Goal: Navigation & Orientation: Find specific page/section

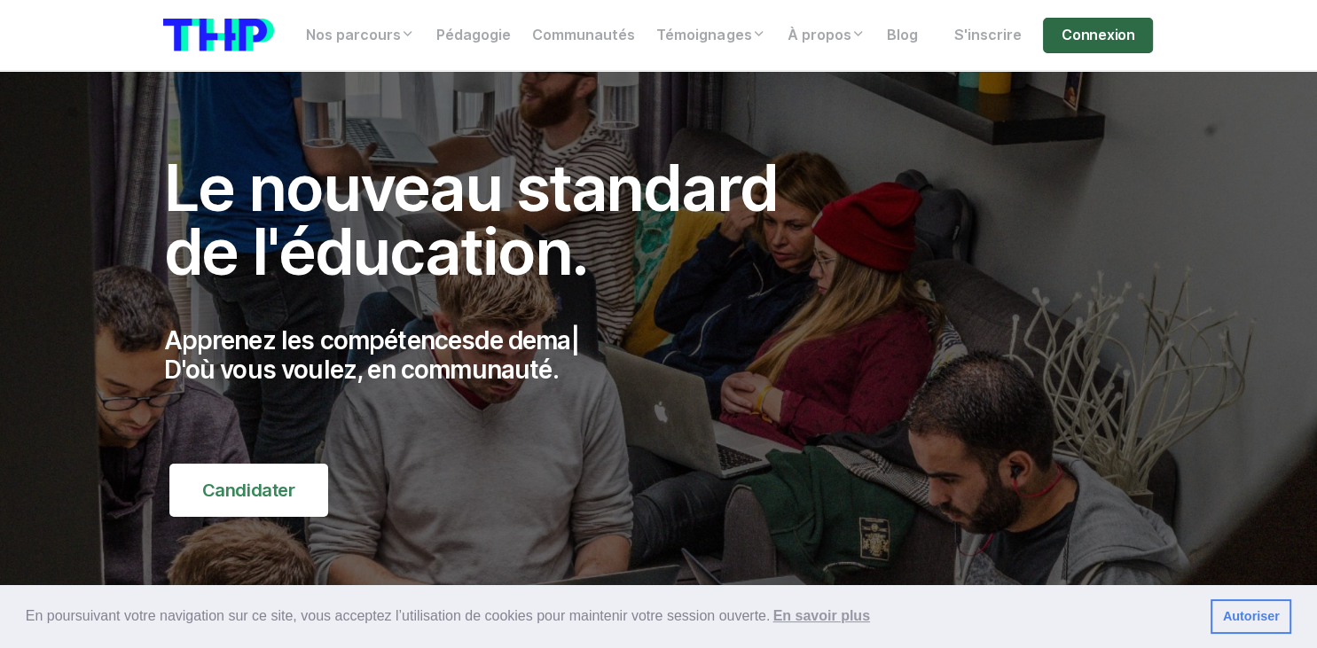
click at [1106, 31] on link "Connexion" at bounding box center [1098, 35] width 110 height 35
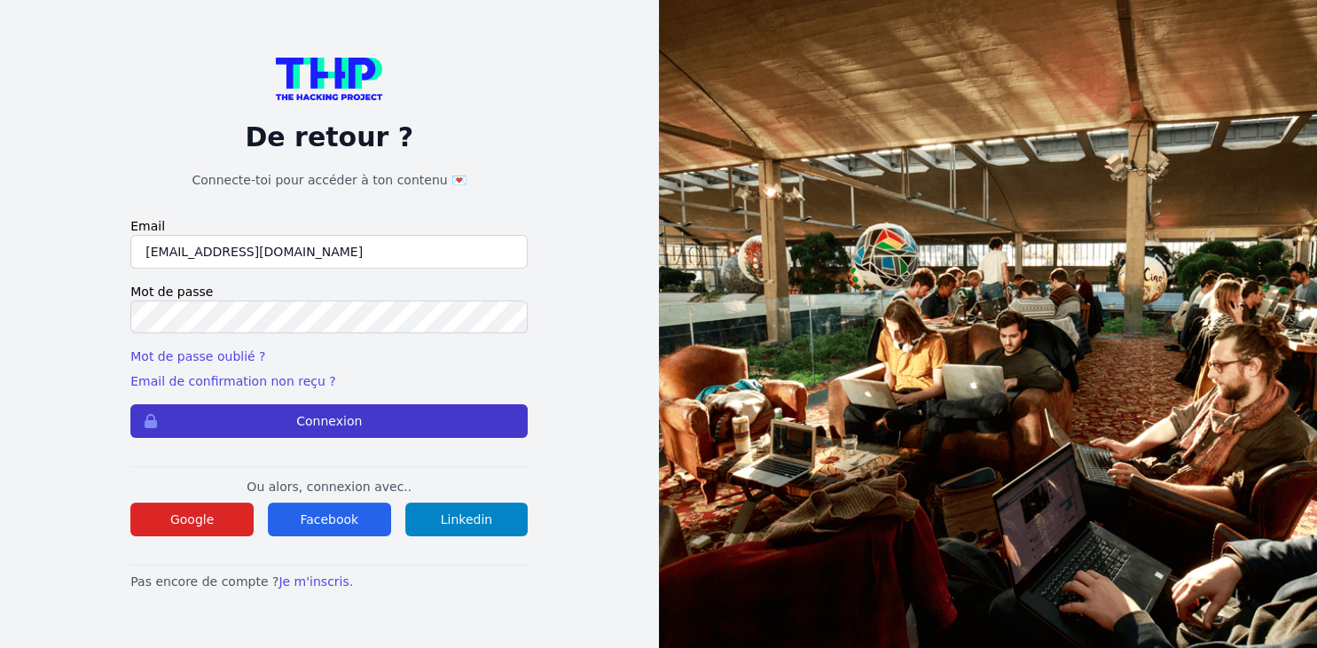
type input "kaba38@hotmail.fr"
click at [354, 420] on button "Connexion" at bounding box center [328, 421] width 397 height 34
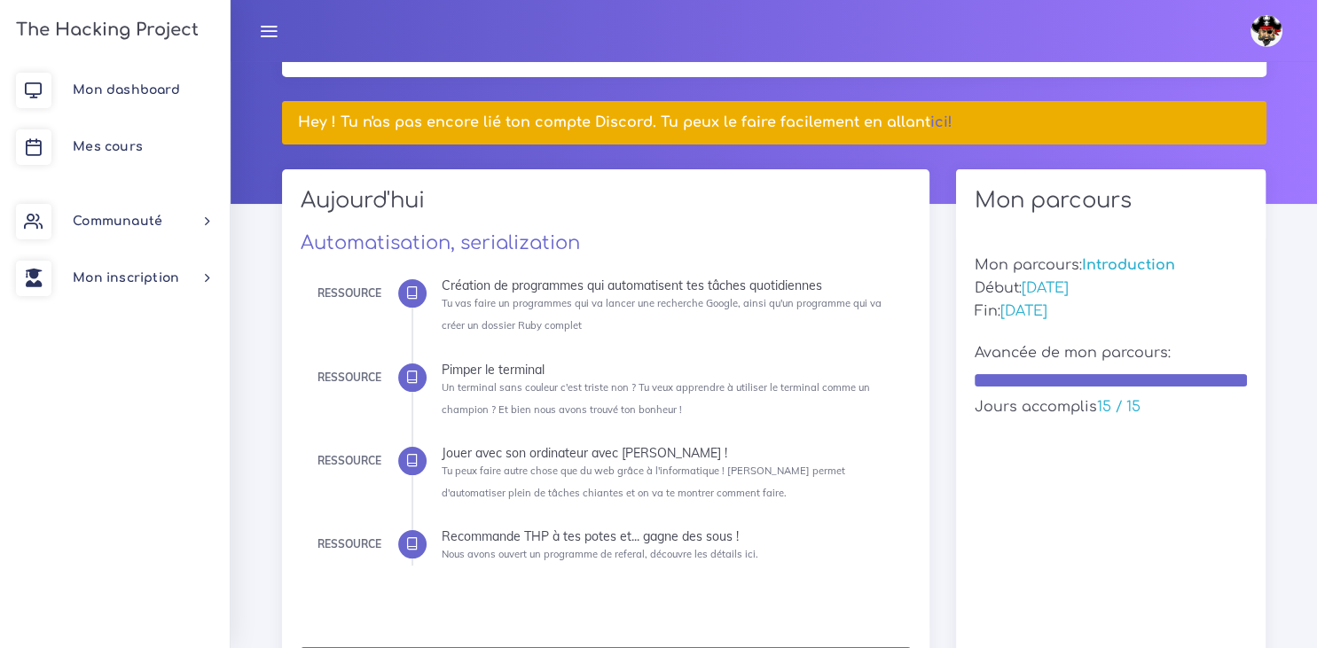
scroll to position [89, 0]
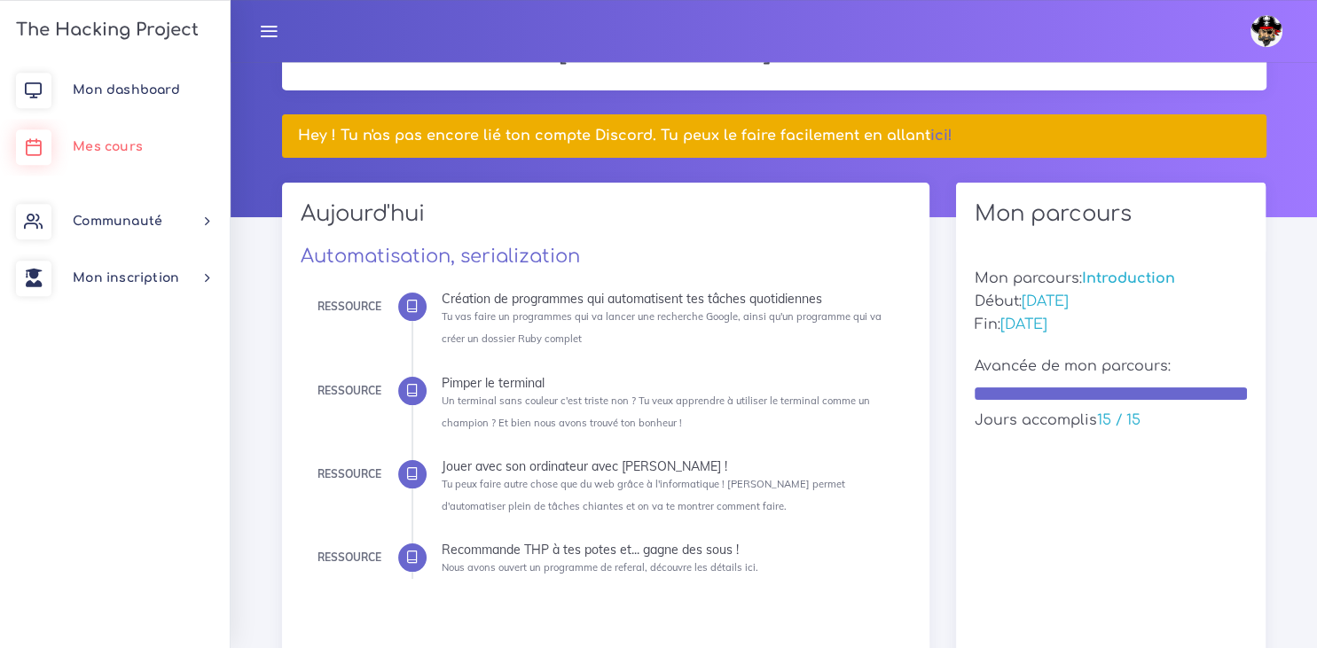
click at [114, 145] on span "Mes cours" at bounding box center [108, 146] width 70 height 13
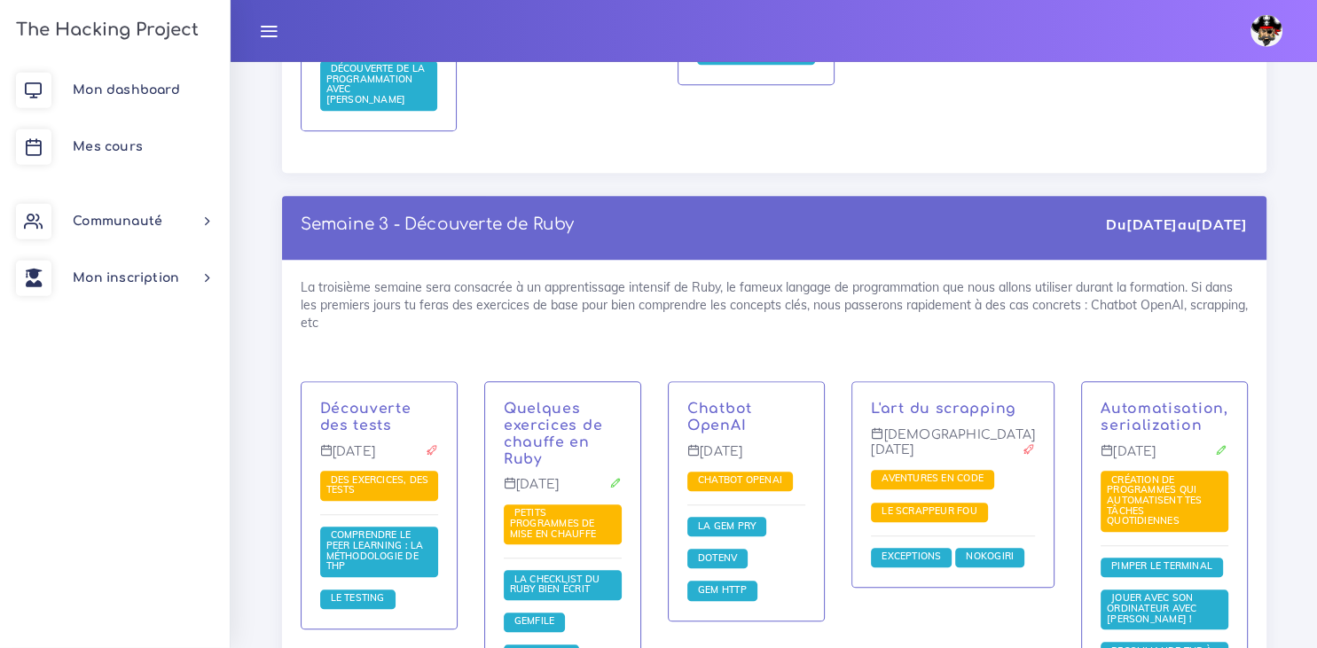
scroll to position [1688, 0]
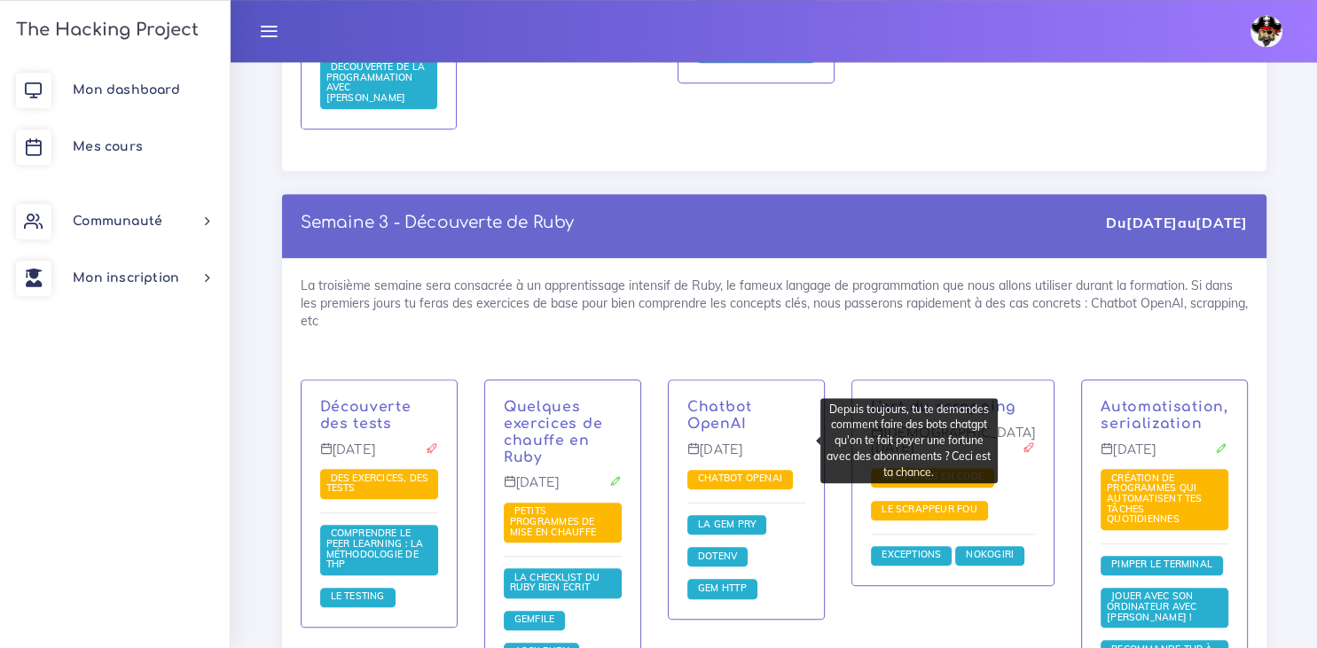
click at [748, 472] on span "Chatbot OpenAI" at bounding box center [739, 478] width 93 height 12
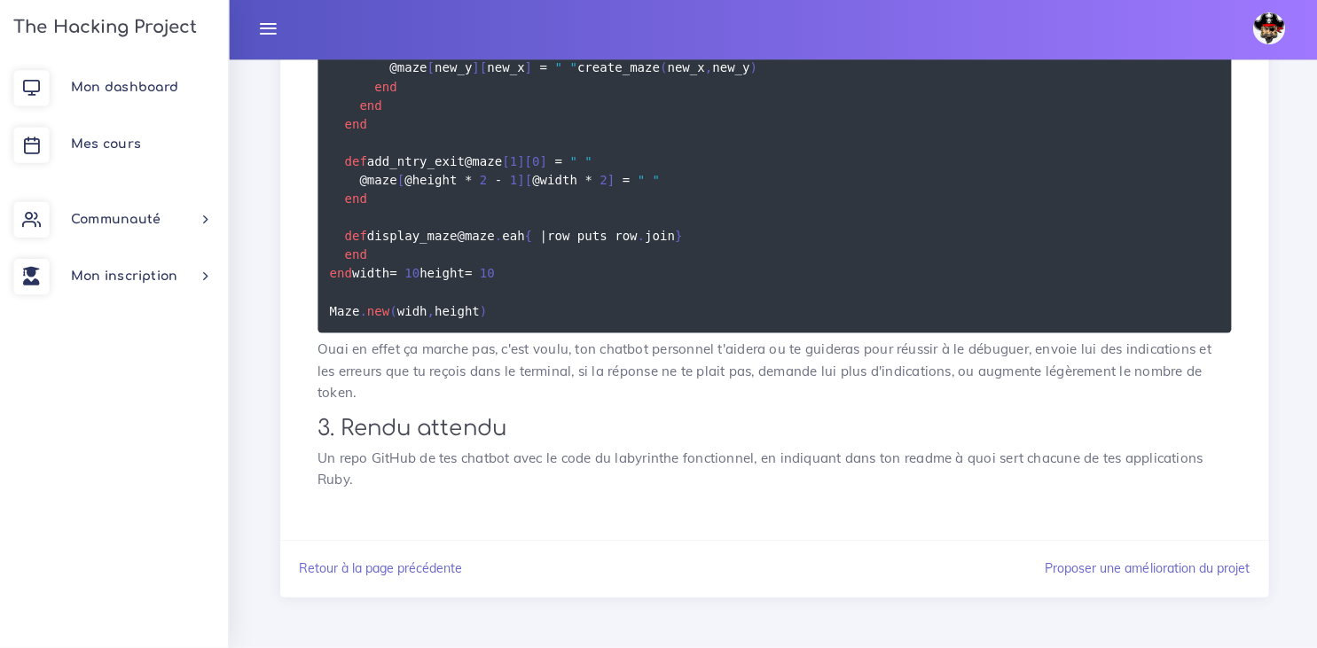
scroll to position [2772, 0]
